Goal: Navigation & Orientation: Find specific page/section

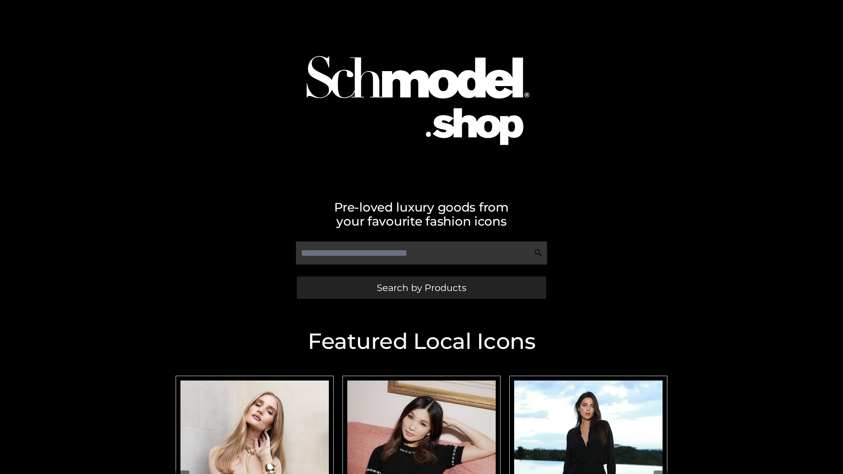
click at [421, 288] on span "Search by Products" at bounding box center [422, 287] width 90 height 9
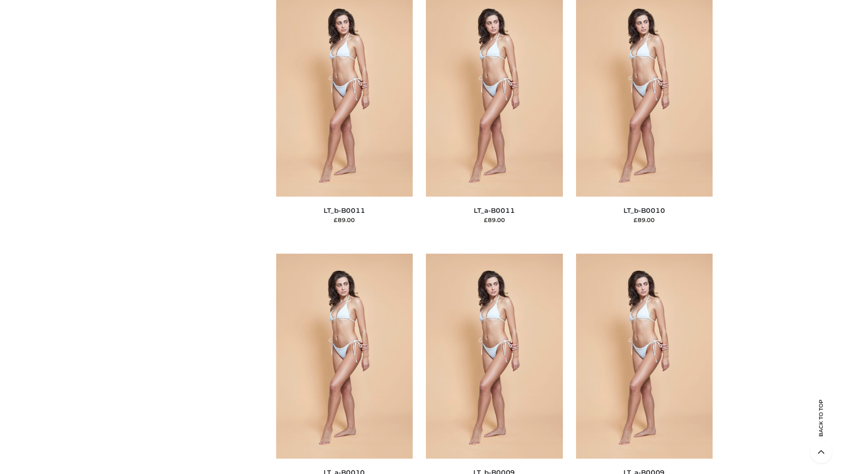
scroll to position [3943, 0]
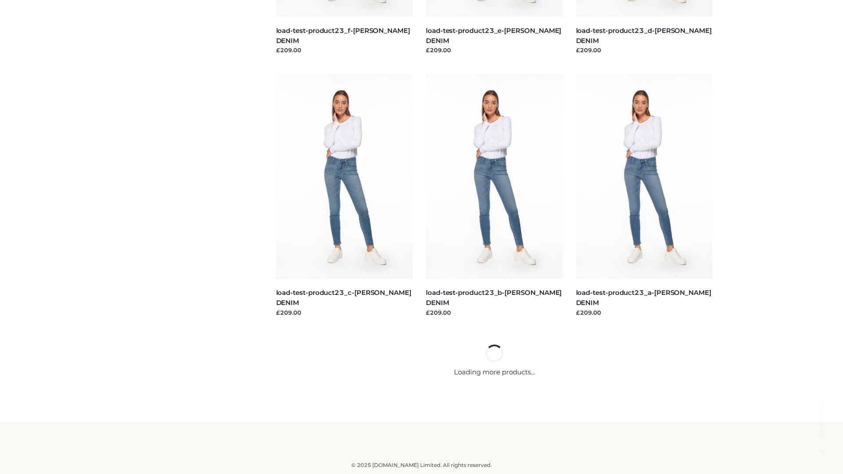
scroll to position [770, 0]
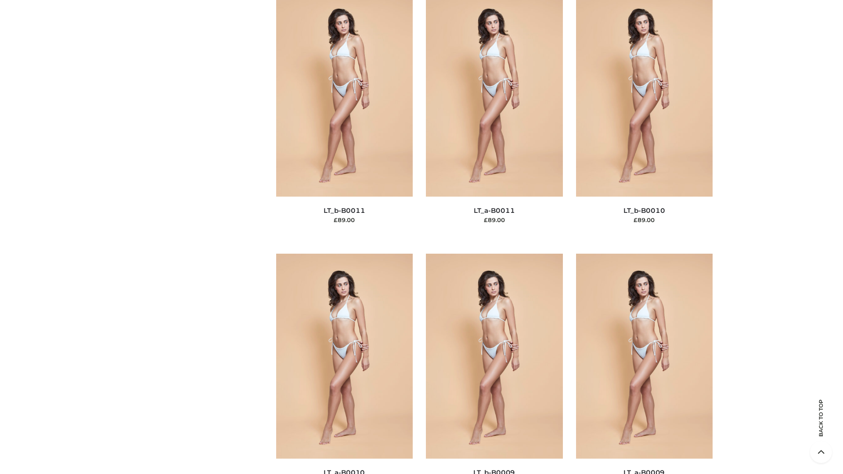
scroll to position [3943, 0]
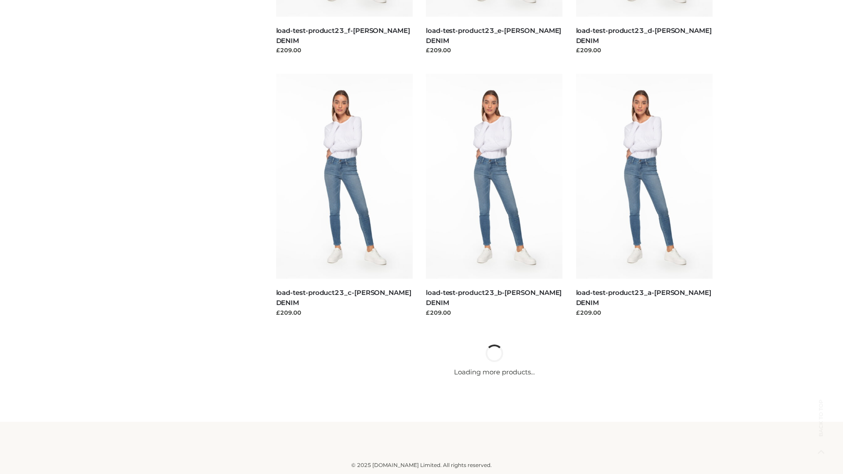
scroll to position [770, 0]
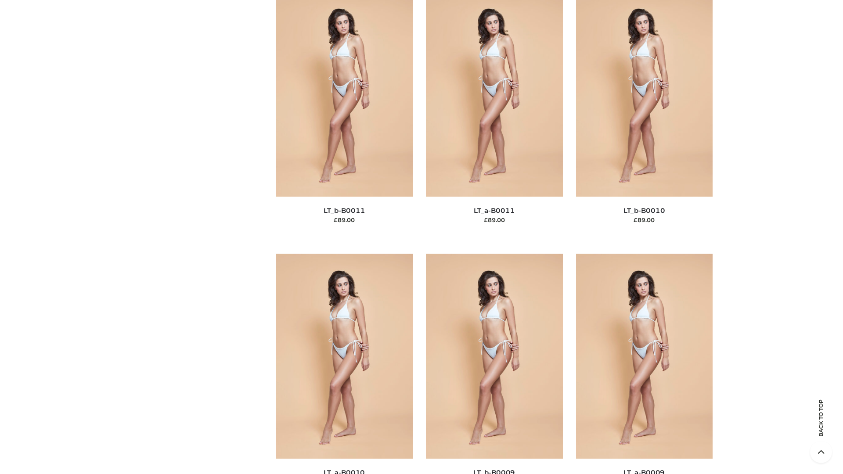
scroll to position [3943, 0]
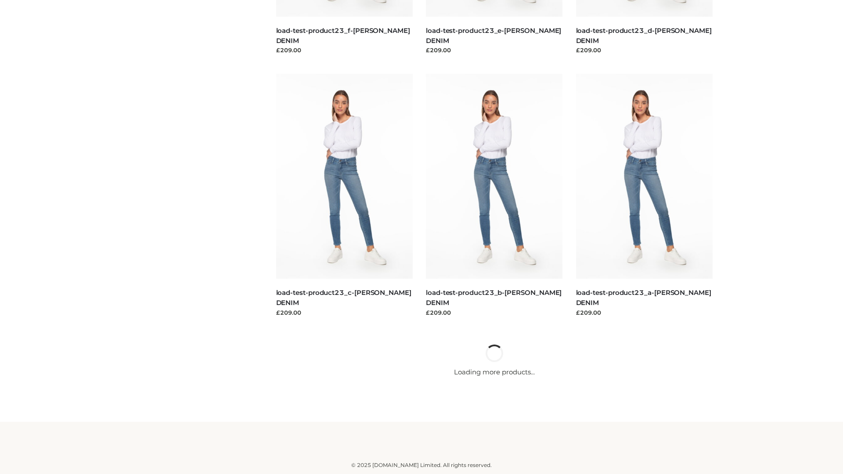
scroll to position [770, 0]
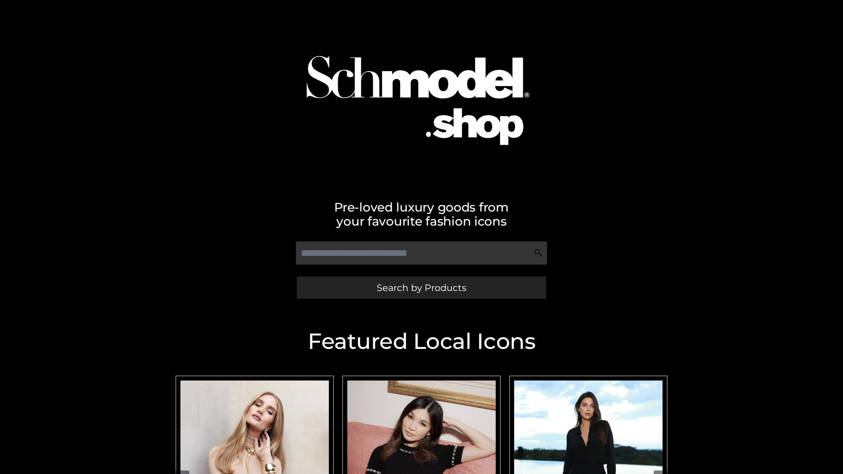
click at [421, 288] on span "Search by Products" at bounding box center [422, 287] width 90 height 9
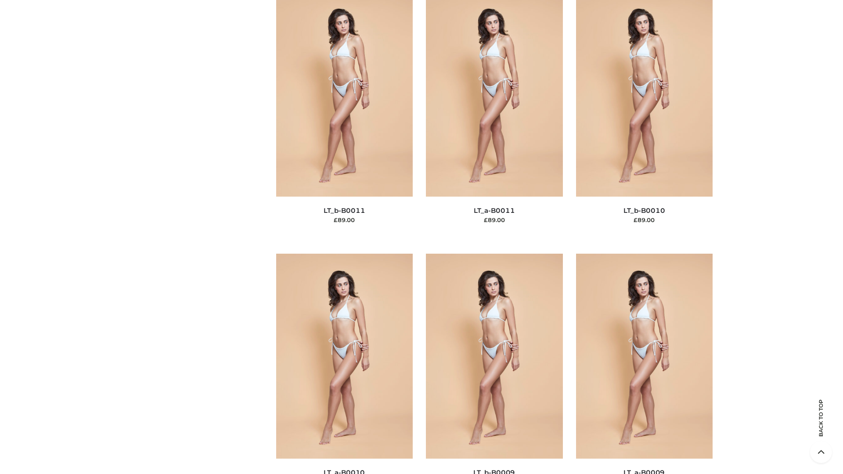
scroll to position [3943, 0]
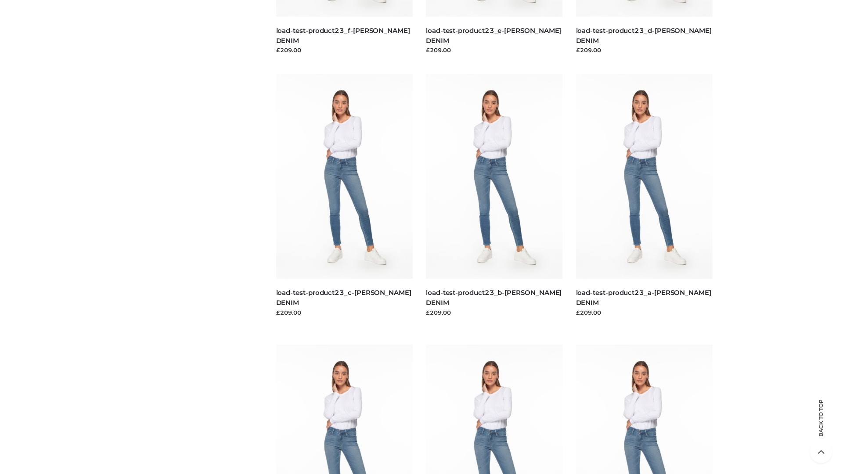
scroll to position [770, 0]
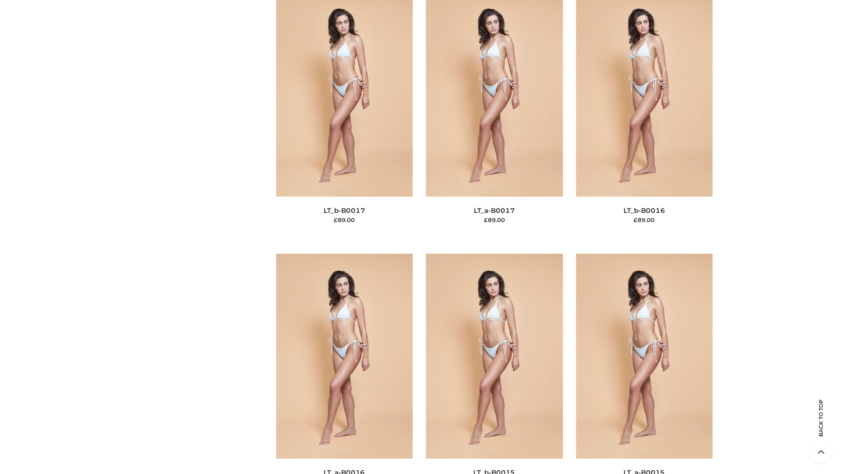
scroll to position [2885, 0]
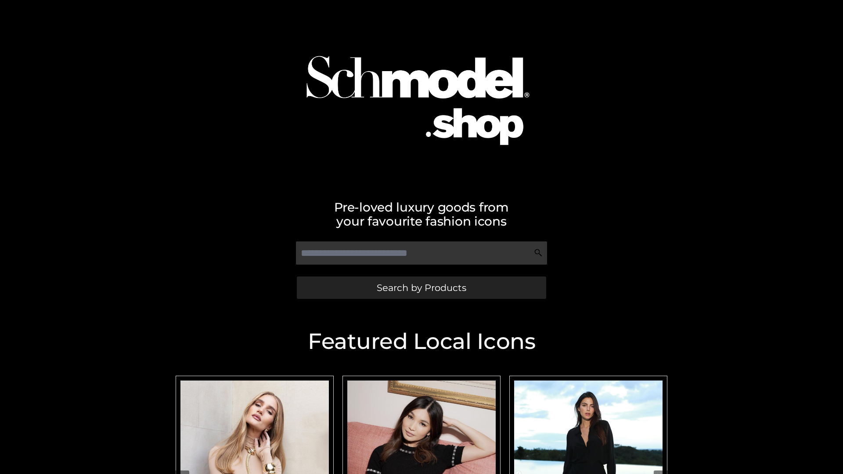
click at [421, 288] on span "Search by Products" at bounding box center [422, 287] width 90 height 9
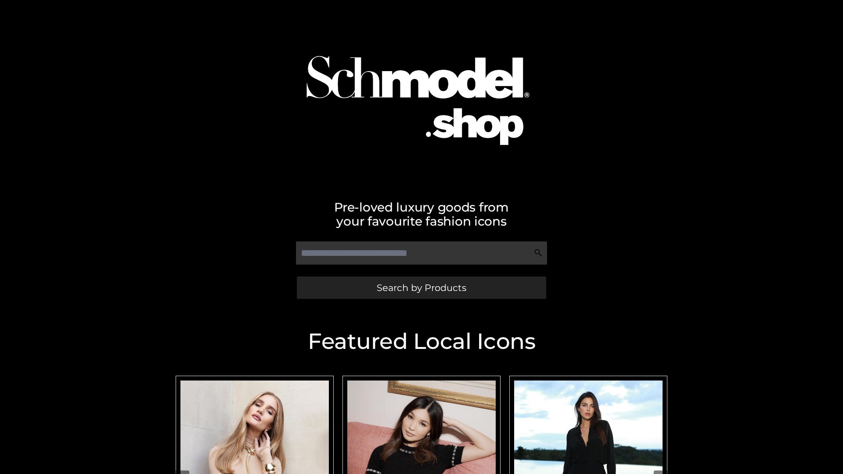
click at [421, 288] on span "Search by Products" at bounding box center [422, 287] width 90 height 9
